Goal: Task Accomplishment & Management: Manage account settings

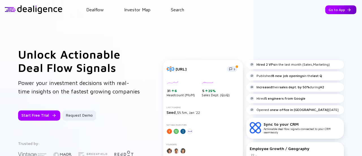
click at [334, 12] on div "Go to App" at bounding box center [341, 9] width 31 height 9
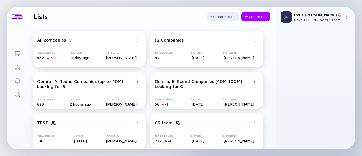
click at [15, 94] on icon "Search" at bounding box center [17, 94] width 5 height 5
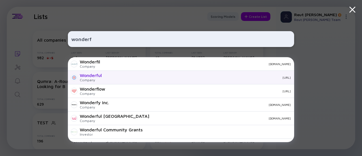
type input "wonderf"
click at [134, 77] on div "wonderful.ai" at bounding box center [198, 77] width 185 height 3
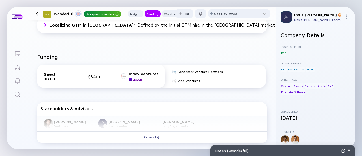
scroll to position [181, 0]
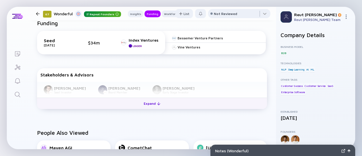
click at [130, 104] on button "Expand" at bounding box center [152, 103] width 230 height 11
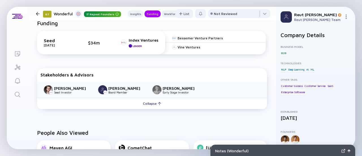
scroll to position [192, 0]
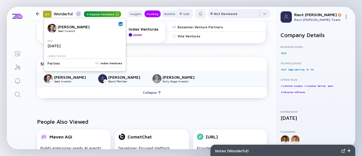
click at [119, 25] on link at bounding box center [121, 24] width 4 height 4
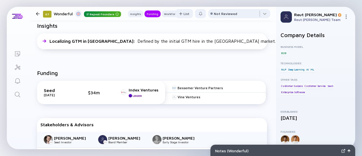
scroll to position [130, 0]
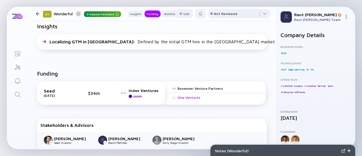
click at [192, 97] on div "Vine Ventures" at bounding box center [189, 97] width 23 height 4
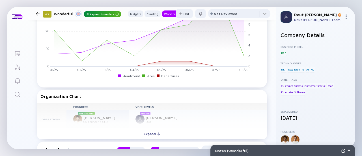
scroll to position [496, 0]
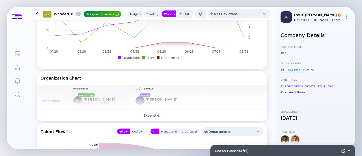
click at [99, 108] on div "Founders VP/C-Levels Operations Repeat Founder Bar Winkler Co-Founder & CEO New…" at bounding box center [152, 97] width 230 height 25
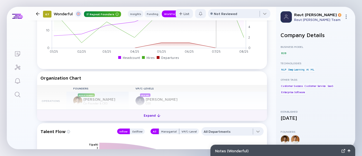
click at [99, 116] on button "Expand" at bounding box center [152, 115] width 230 height 11
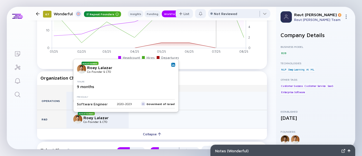
click at [172, 65] on img at bounding box center [173, 64] width 3 height 3
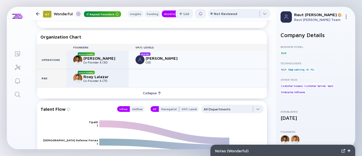
scroll to position [539, 0]
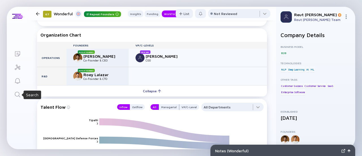
click at [18, 99] on div "Search" at bounding box center [17, 95] width 7 height 8
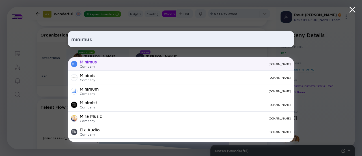
type input "minimus"
click at [120, 65] on div "minimus.io" at bounding box center [196, 63] width 190 height 3
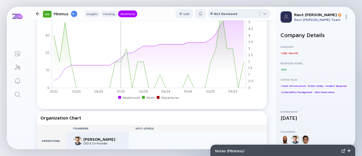
scroll to position [524, 0]
click at [17, 92] on icon "Search" at bounding box center [17, 94] width 7 height 7
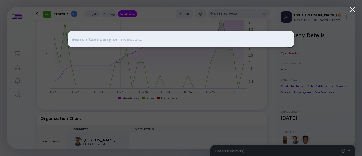
click at [100, 42] on input "text" at bounding box center [181, 39] width 220 height 10
click at [23, 109] on div at bounding box center [181, 78] width 362 height 156
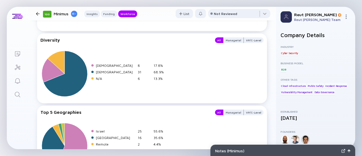
scroll to position [1038, 0]
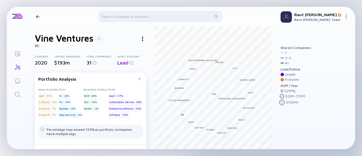
click at [143, 37] on div at bounding box center [143, 39] width 8 height 8
click at [152, 48] on div "Linkedin" at bounding box center [153, 49] width 32 height 11
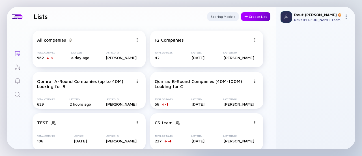
click at [258, 14] on div "Create List" at bounding box center [255, 16] width 29 height 9
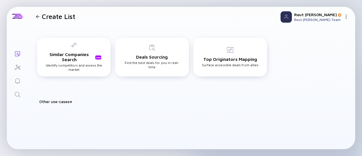
click at [66, 104] on div "Build Watchlist Score & prioritize deals to identify your next best play Portfo…" at bounding box center [152, 108] width 239 height 9
click at [68, 101] on div "Other use-cases" at bounding box center [155, 101] width 232 height 5
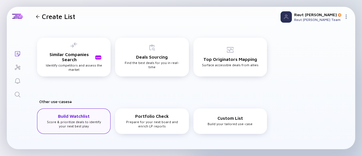
click at [82, 116] on h3 "Build Watchlist" at bounding box center [74, 116] width 32 height 5
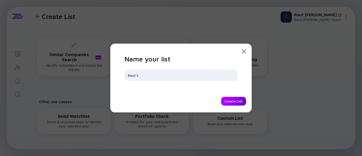
type input "Reut's"
click at [232, 101] on div "Create List" at bounding box center [233, 101] width 25 height 9
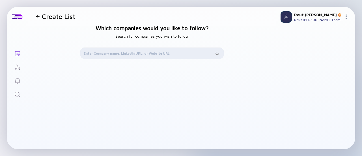
click at [181, 55] on input "text" at bounding box center [149, 53] width 130 height 6
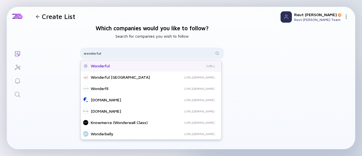
click at [172, 63] on div "Wonderful [URL]" at bounding box center [149, 66] width 132 height 6
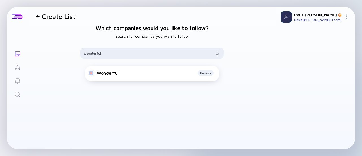
click at [133, 54] on input "wonderful" at bounding box center [149, 53] width 130 height 6
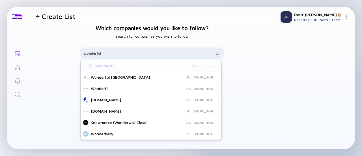
click at [133, 54] on input "wonderful" at bounding box center [149, 53] width 130 height 6
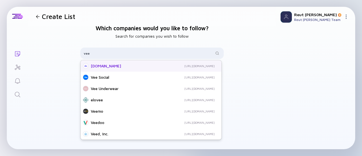
click at [132, 66] on div "[DOMAIN_NAME]" at bounding box center [121, 66] width 61 height 6
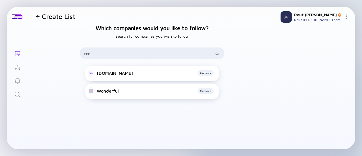
click at [183, 52] on input "vee" at bounding box center [149, 53] width 130 height 6
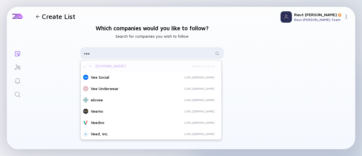
click at [183, 52] on input "vee" at bounding box center [149, 53] width 130 height 6
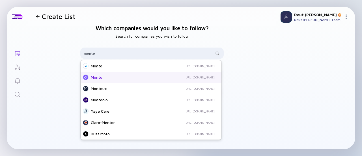
click at [166, 78] on div "[URL][DOMAIN_NAME]" at bounding box center [180, 77] width 70 height 4
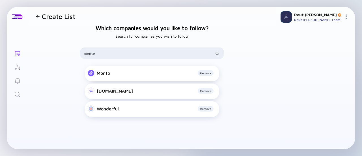
click at [106, 55] on input "monto" at bounding box center [149, 53] width 130 height 6
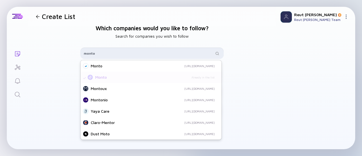
click at [106, 55] on input "monto" at bounding box center [149, 53] width 130 height 6
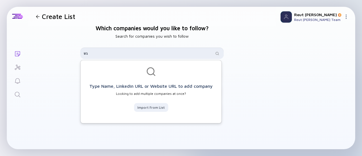
type input "ג"
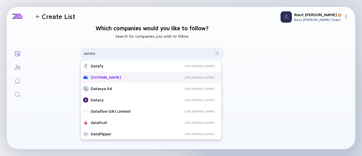
click at [116, 77] on div "[DOMAIN_NAME]" at bounding box center [121, 77] width 61 height 6
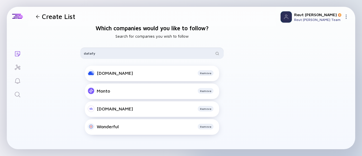
click at [110, 55] on input "datafy" at bounding box center [149, 53] width 130 height 6
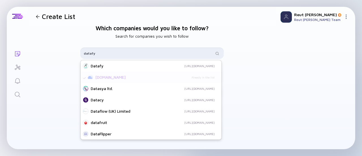
click at [110, 55] on input "datafy" at bounding box center [149, 53] width 130 height 6
paste input "[URL][DOMAIN_NAME]"
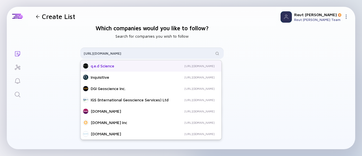
type input "[URL][DOMAIN_NAME]"
click at [123, 67] on div "q.e.d Science" at bounding box center [119, 66] width 57 height 6
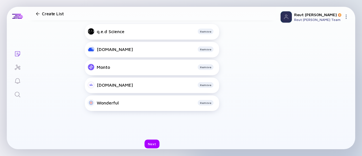
scroll to position [50, 0]
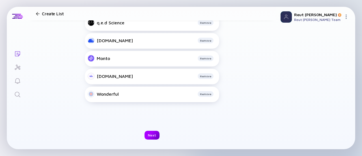
click at [153, 136] on div "Next" at bounding box center [152, 135] width 15 height 9
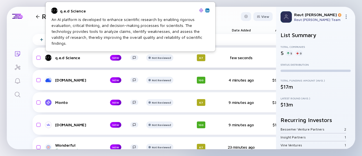
click at [74, 56] on div "q.e.d Science" at bounding box center [78, 57] width 46 height 5
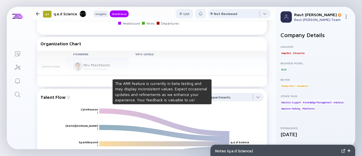
scroll to position [435, 0]
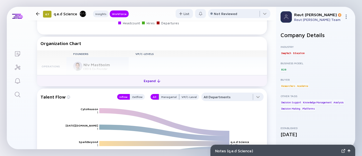
click at [95, 85] on button "Expand" at bounding box center [152, 80] width 230 height 11
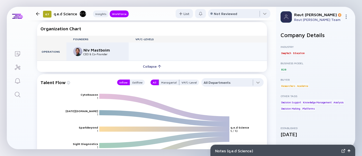
scroll to position [438, 0]
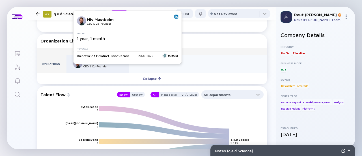
click at [175, 16] on img at bounding box center [176, 16] width 3 height 3
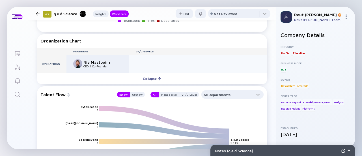
click at [17, 97] on icon "Search" at bounding box center [17, 94] width 7 height 7
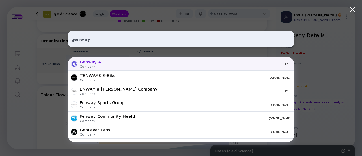
type input "genway"
click at [102, 65] on div "Company" at bounding box center [91, 66] width 23 height 4
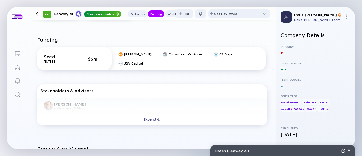
scroll to position [213, 0]
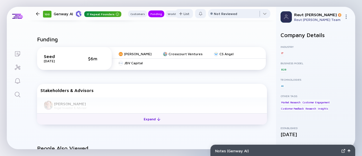
click at [173, 113] on button "Expand" at bounding box center [152, 118] width 230 height 11
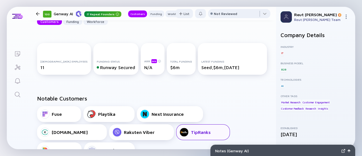
scroll to position [70, 0]
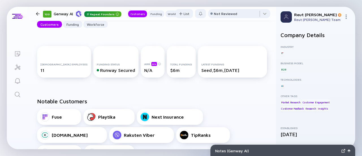
click at [64, 16] on div "Genway AI Repeat Founders" at bounding box center [88, 13] width 68 height 7
copy div "Genway"
click at [64, 16] on div "Genway AI Repeat Founders" at bounding box center [88, 13] width 68 height 7
click at [17, 94] on icon "Search" at bounding box center [17, 94] width 7 height 7
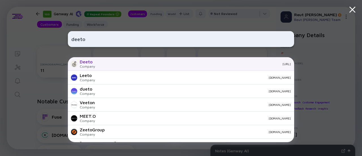
type input "deeto"
click at [113, 63] on div "[URL]" at bounding box center [195, 63] width 191 height 3
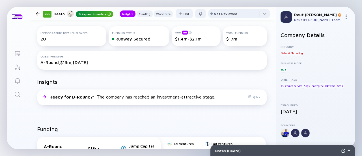
scroll to position [82, 0]
click at [17, 97] on icon "Search" at bounding box center [17, 94] width 7 height 7
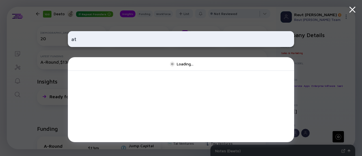
type input "a"
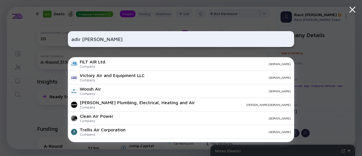
type input "adir [PERSON_NAME]"
